Goal: Information Seeking & Learning: Compare options

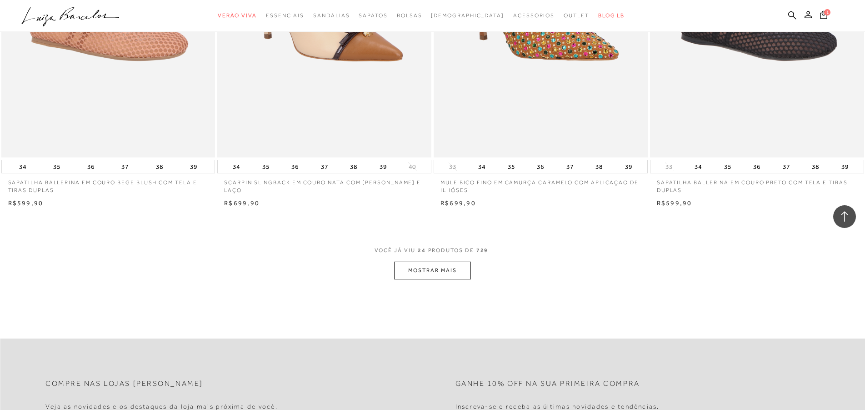
scroll to position [2134, 0]
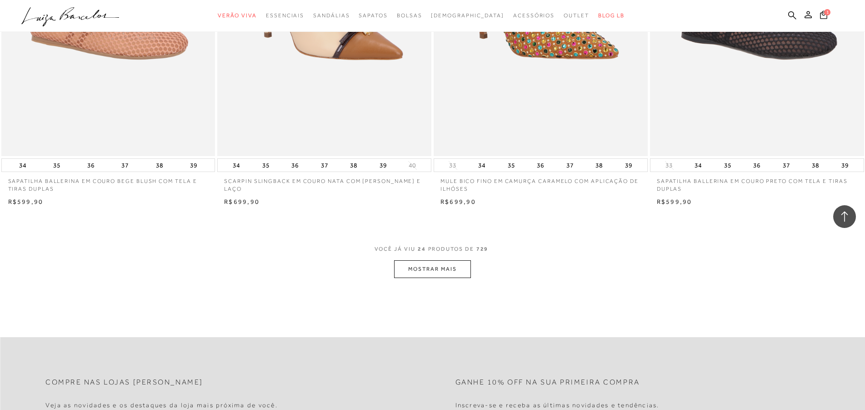
click at [422, 272] on button "MOSTRAR MAIS" at bounding box center [432, 269] width 76 height 18
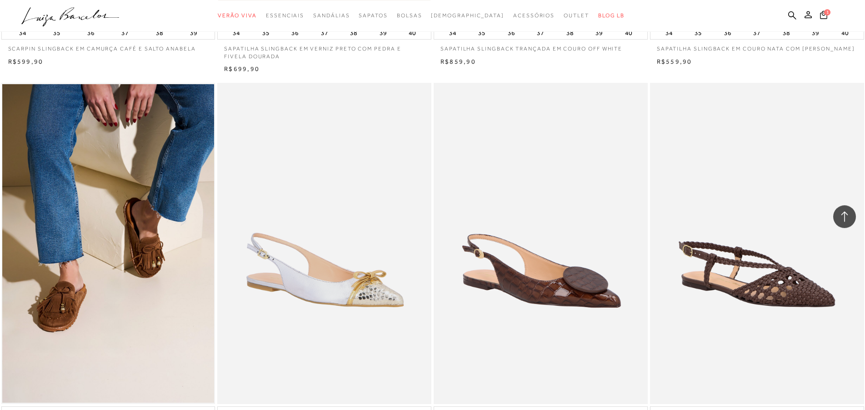
scroll to position [4221, 0]
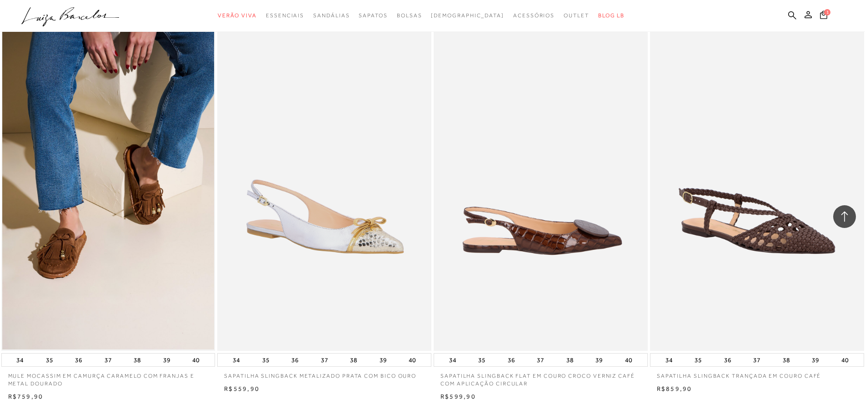
click at [568, 238] on img at bounding box center [541, 190] width 213 height 321
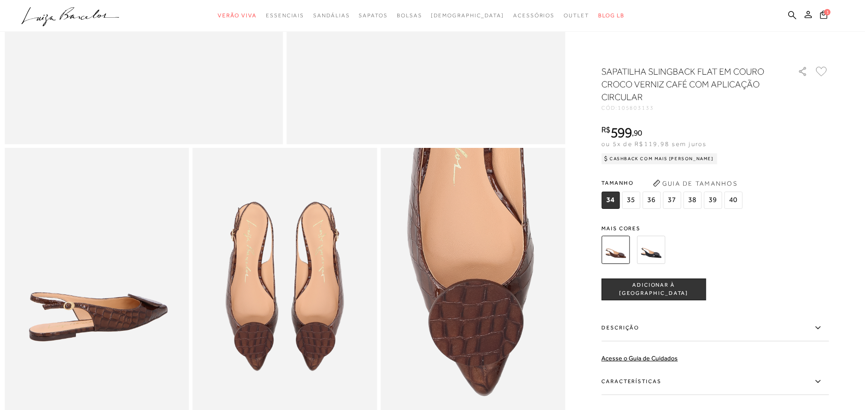
scroll to position [371, 0]
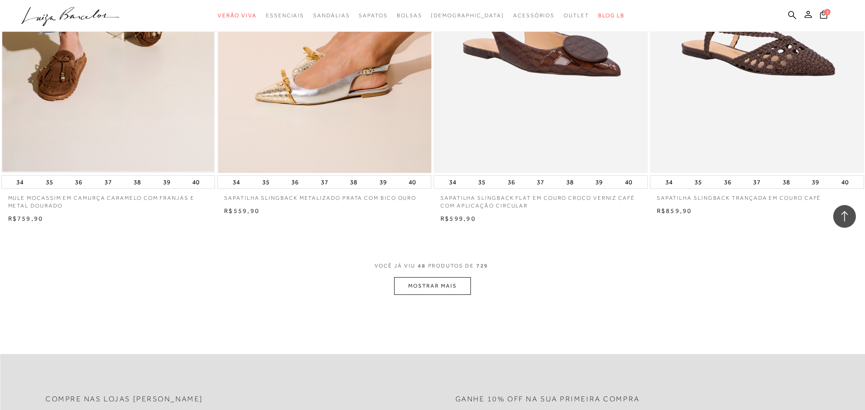
scroll to position [4453, 0]
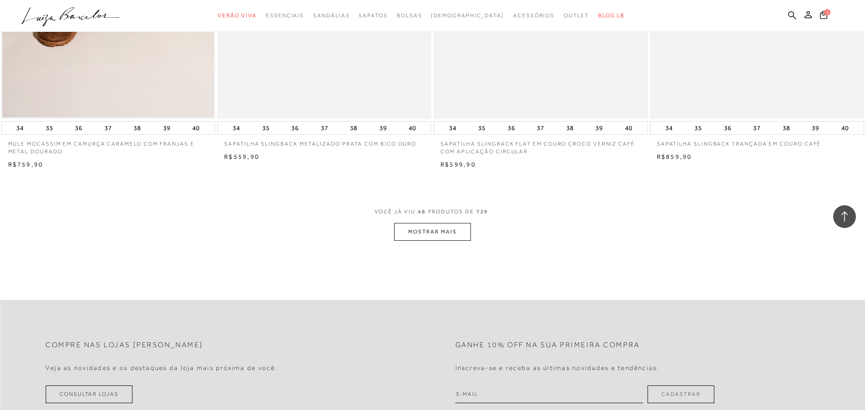
click at [434, 231] on button "MOSTRAR MAIS" at bounding box center [432, 232] width 76 height 18
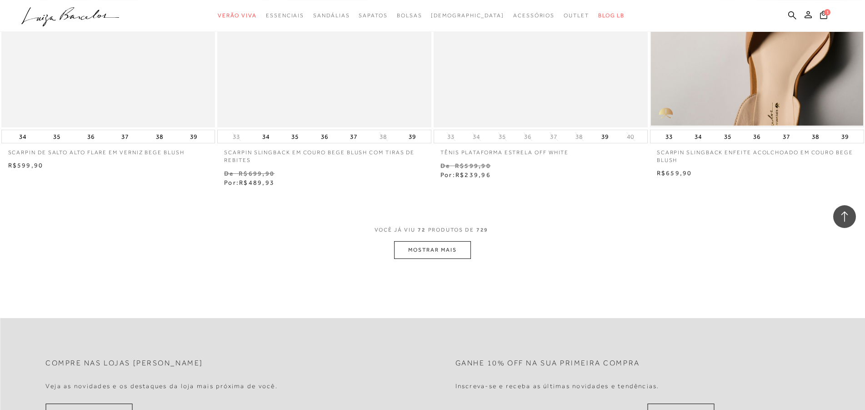
scroll to position [6772, 0]
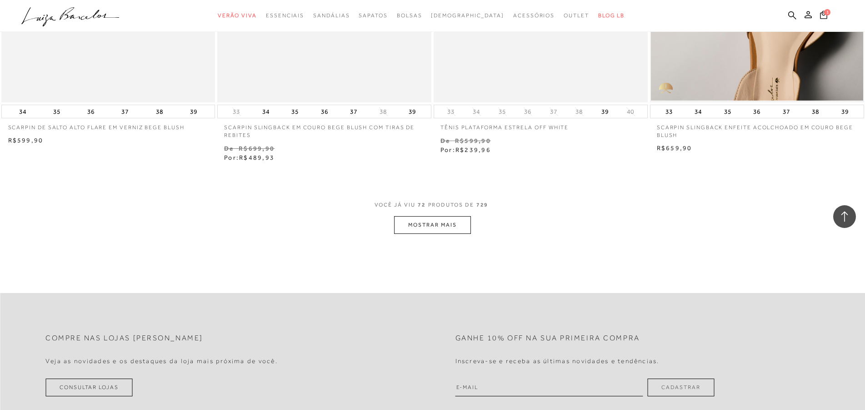
click at [427, 228] on button "MOSTRAR MAIS" at bounding box center [432, 225] width 76 height 18
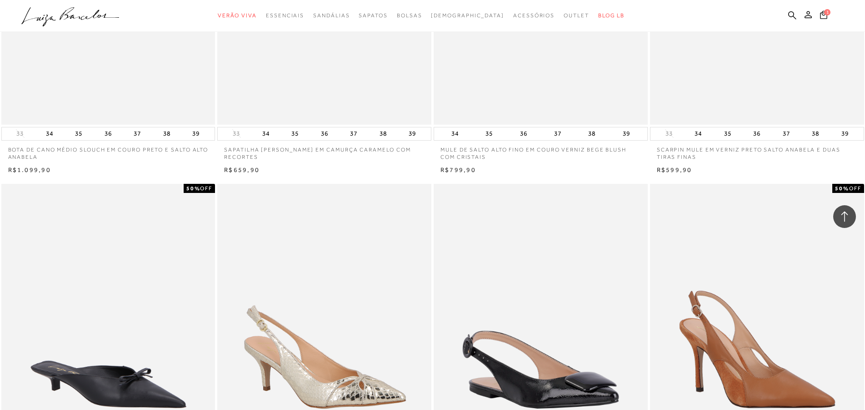
scroll to position [8024, 0]
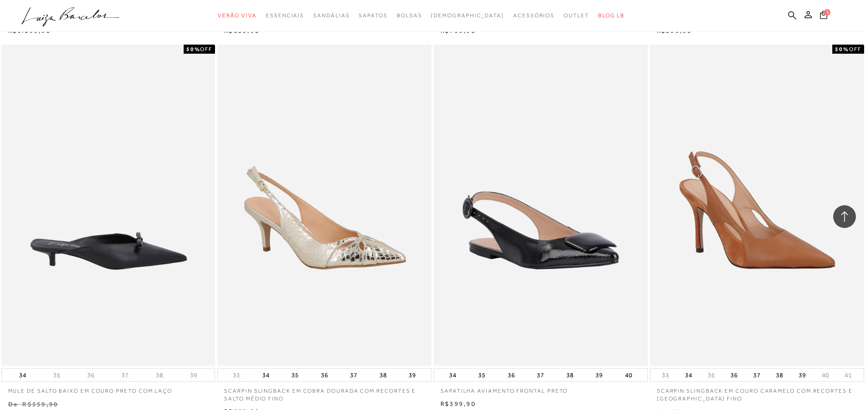
click at [122, 253] on img at bounding box center [108, 205] width 213 height 321
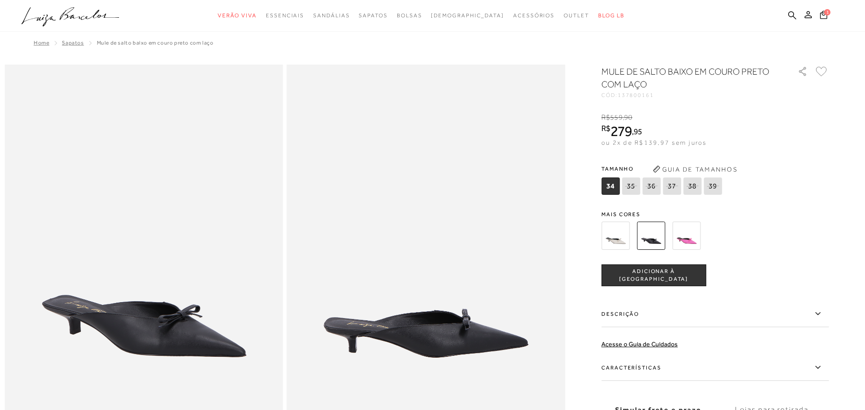
click at [621, 238] on img at bounding box center [616, 235] width 28 height 28
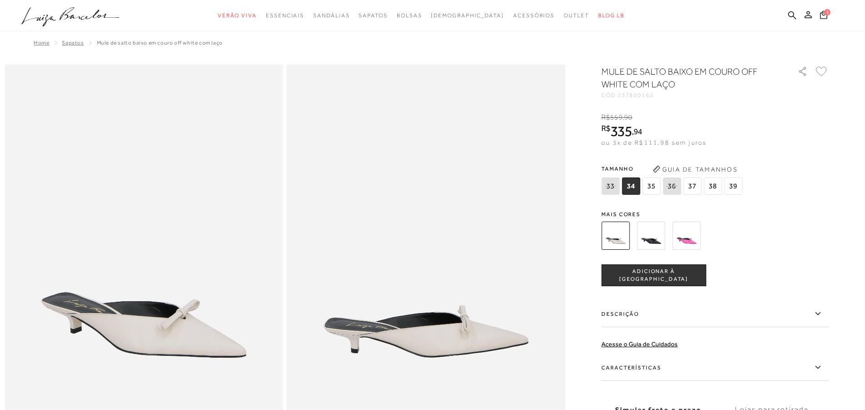
click at [692, 241] on img at bounding box center [687, 235] width 28 height 28
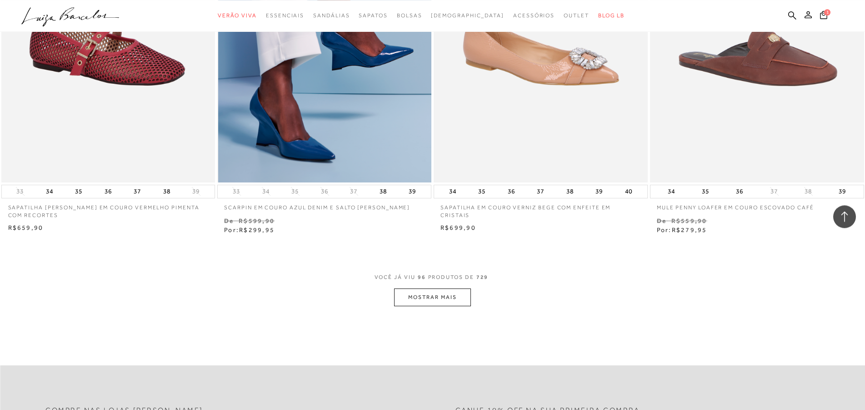
scroll to position [8998, 0]
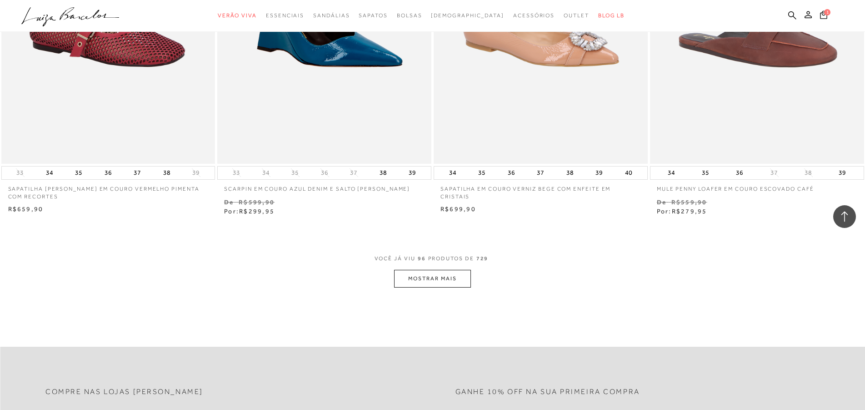
click at [434, 281] on button "MOSTRAR MAIS" at bounding box center [432, 279] width 76 height 18
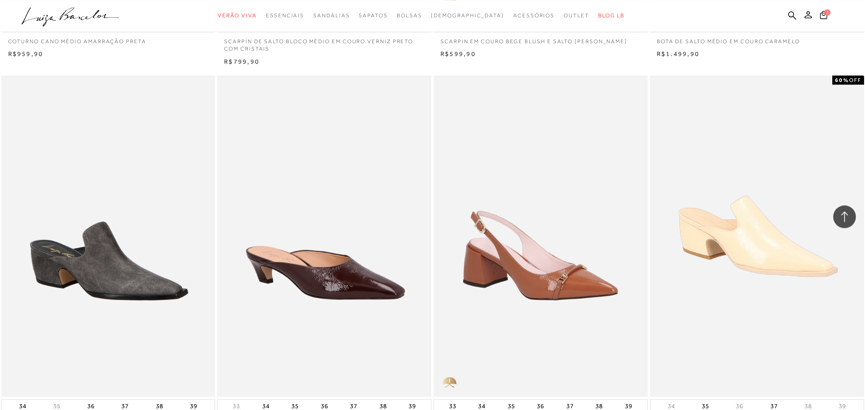
scroll to position [9926, 0]
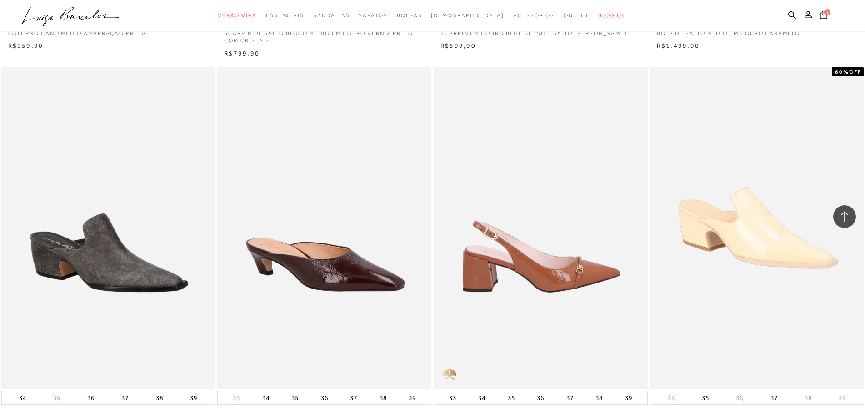
click at [553, 283] on img at bounding box center [541, 227] width 213 height 321
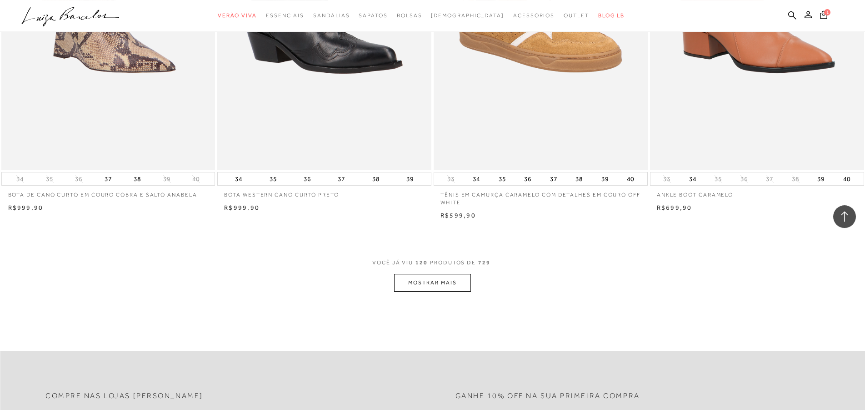
scroll to position [11317, 0]
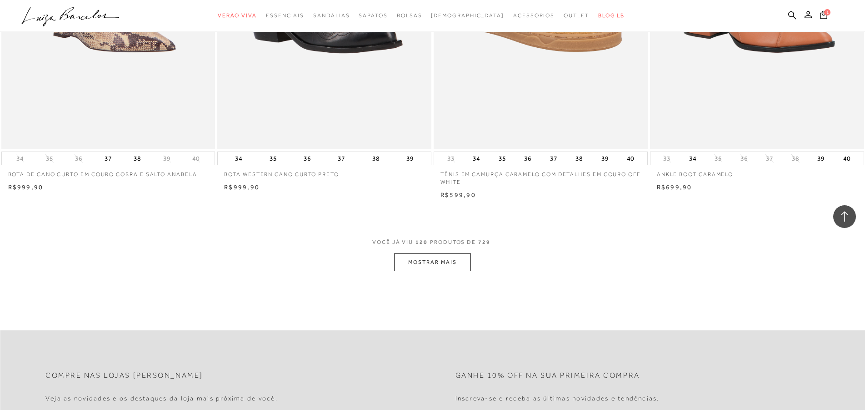
click at [437, 267] on button "MOSTRAR MAIS" at bounding box center [432, 262] width 76 height 18
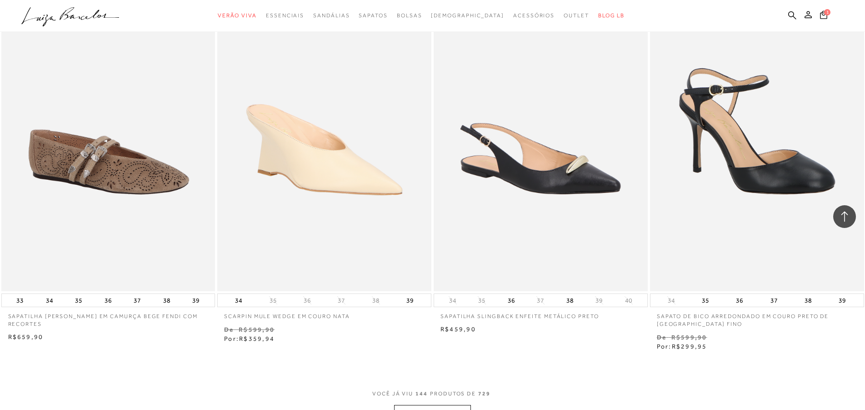
scroll to position [13682, 0]
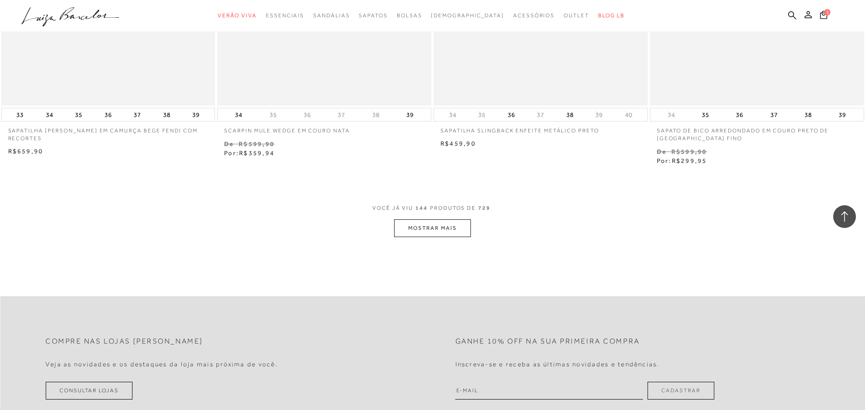
click at [423, 230] on button "MOSTRAR MAIS" at bounding box center [432, 228] width 76 height 18
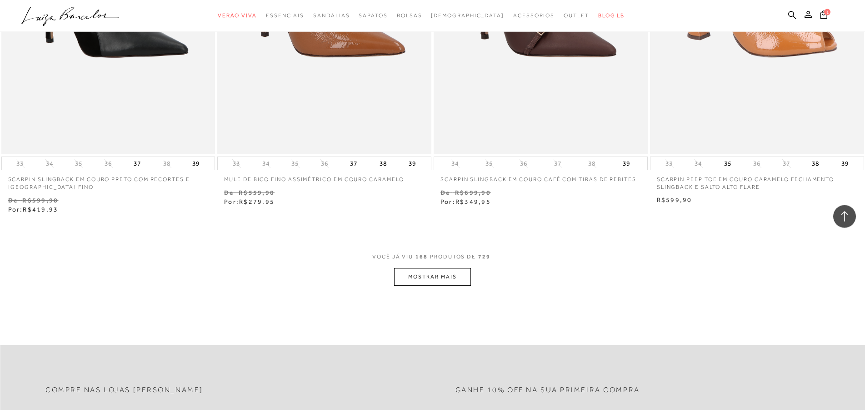
scroll to position [16001, 0]
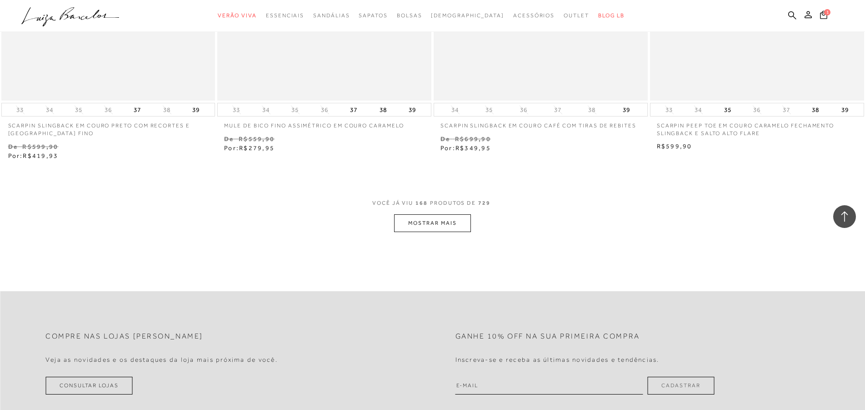
click at [440, 223] on button "MOSTRAR MAIS" at bounding box center [432, 223] width 76 height 18
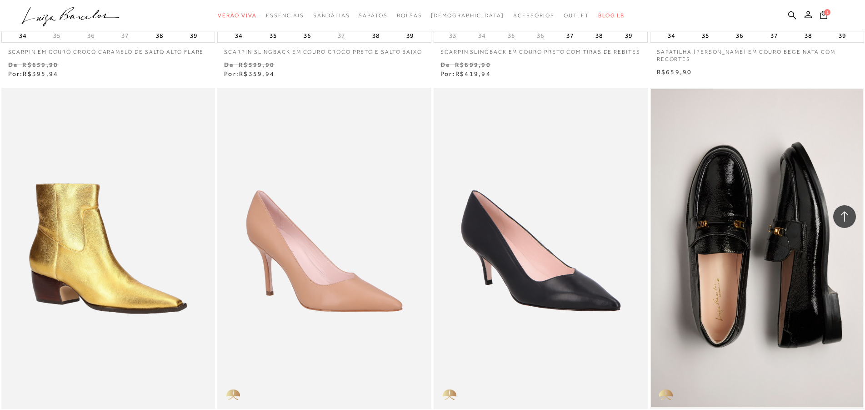
scroll to position [16512, 0]
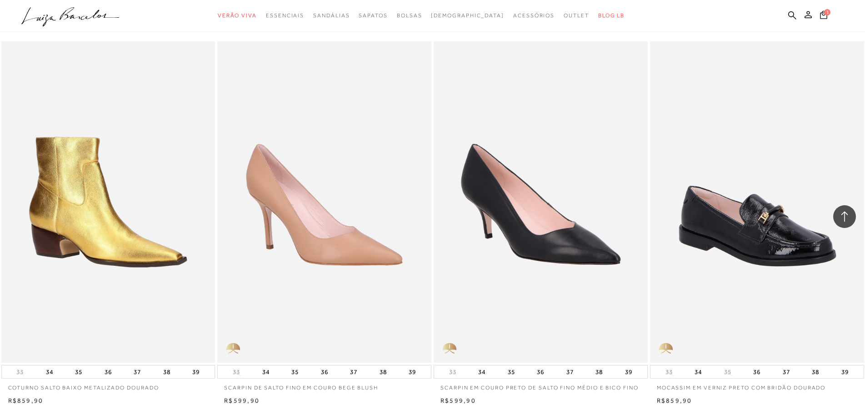
click at [753, 230] on img at bounding box center [757, 201] width 213 height 321
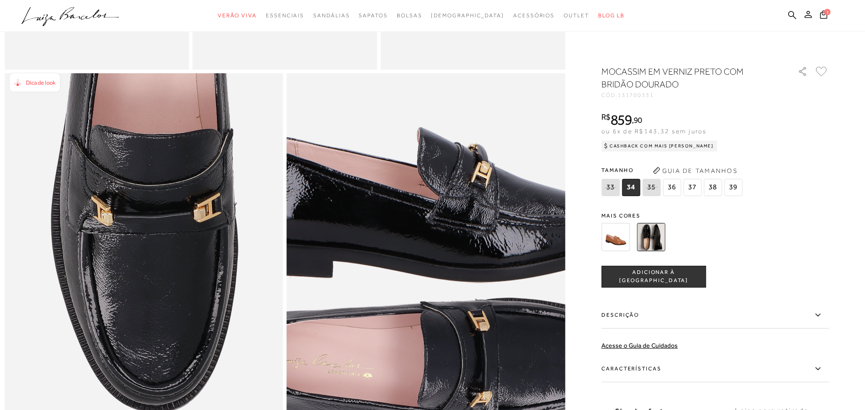
scroll to position [696, 0]
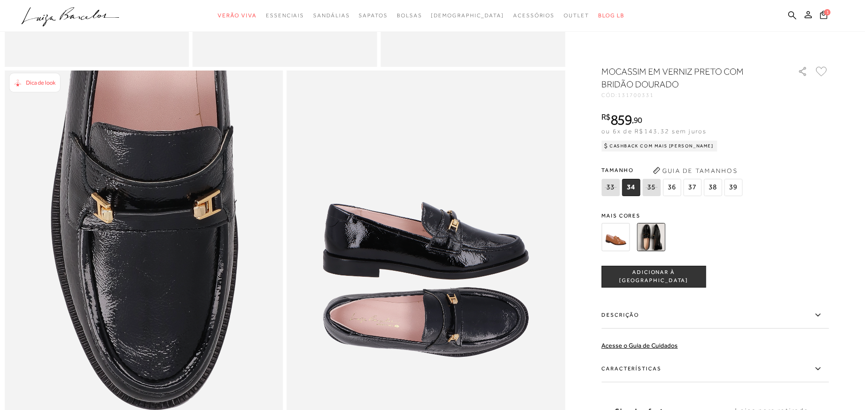
click at [621, 243] on img at bounding box center [616, 237] width 28 height 28
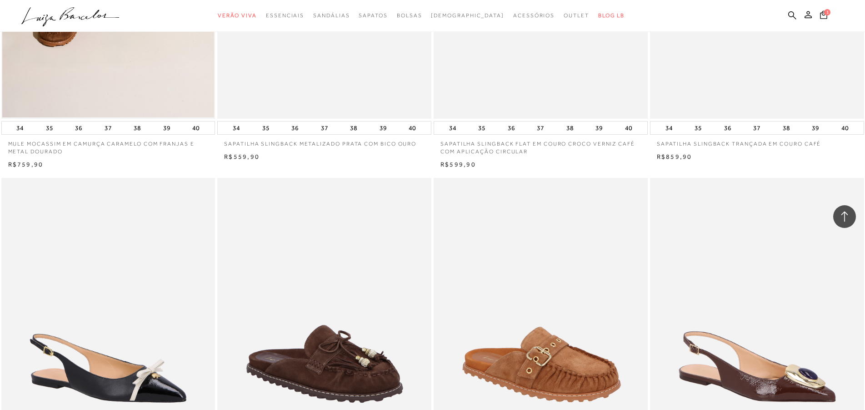
scroll to position [4545, 0]
